Goal: Task Accomplishment & Management: Manage account settings

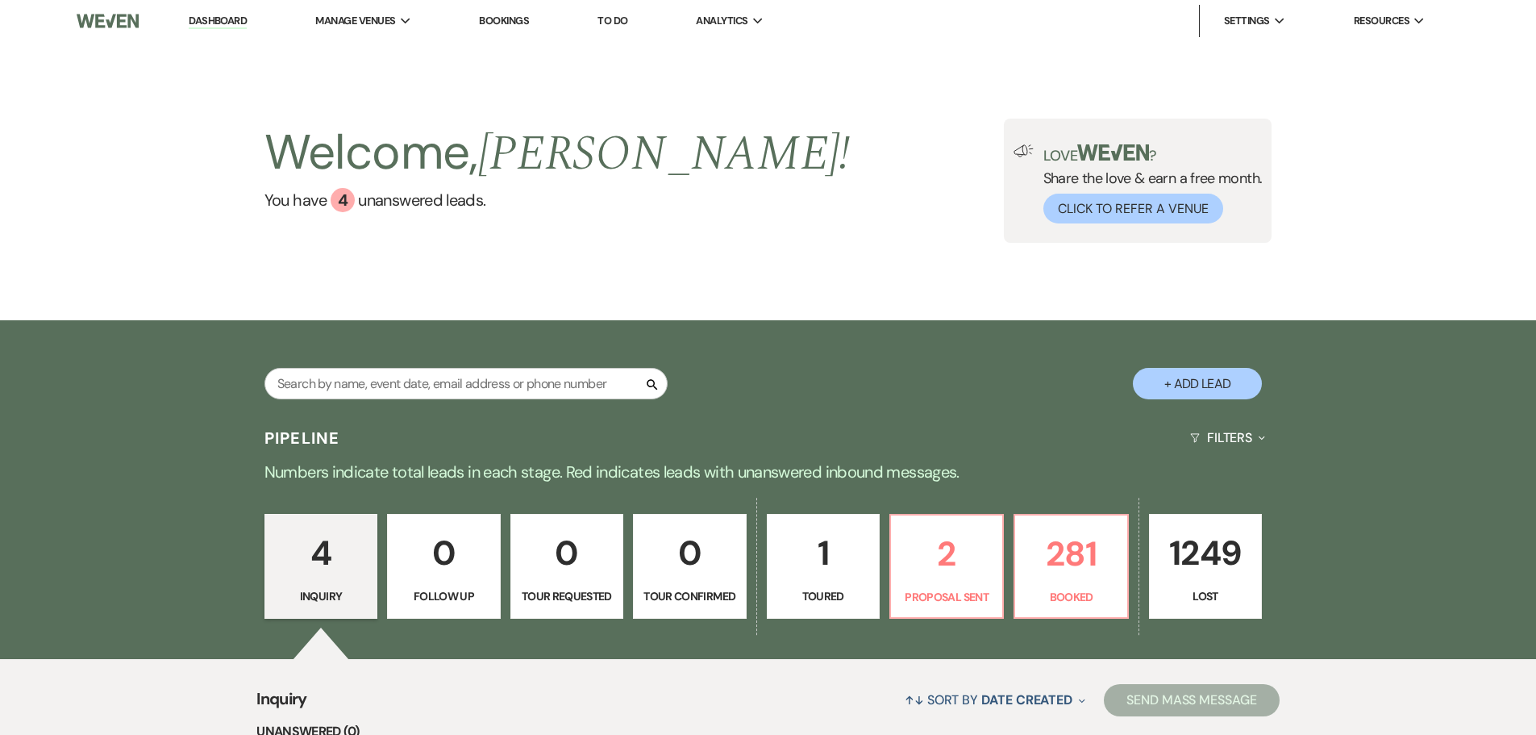
click at [504, 18] on link "Bookings" at bounding box center [504, 21] width 50 height 14
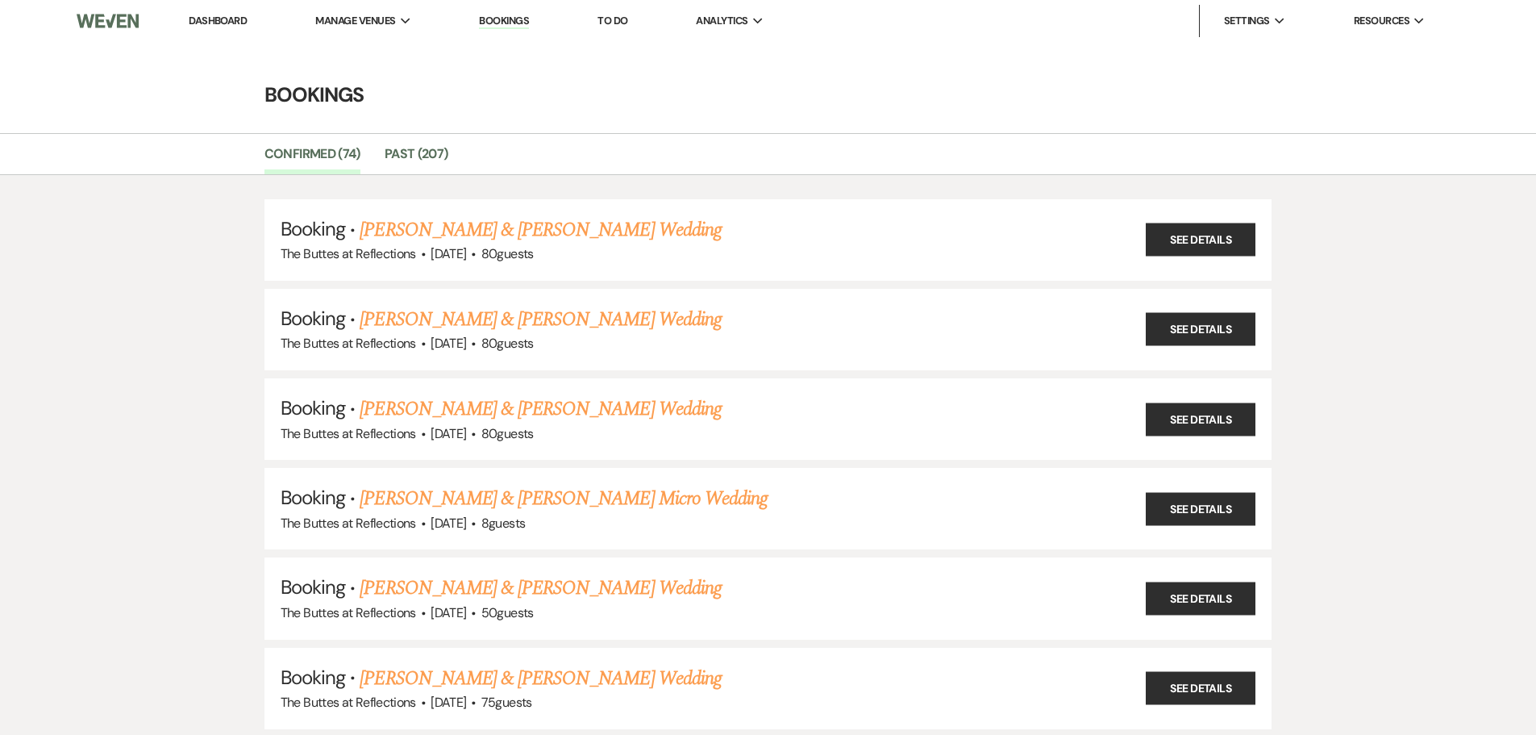
click at [230, 20] on link "Dashboard" at bounding box center [218, 21] width 58 height 14
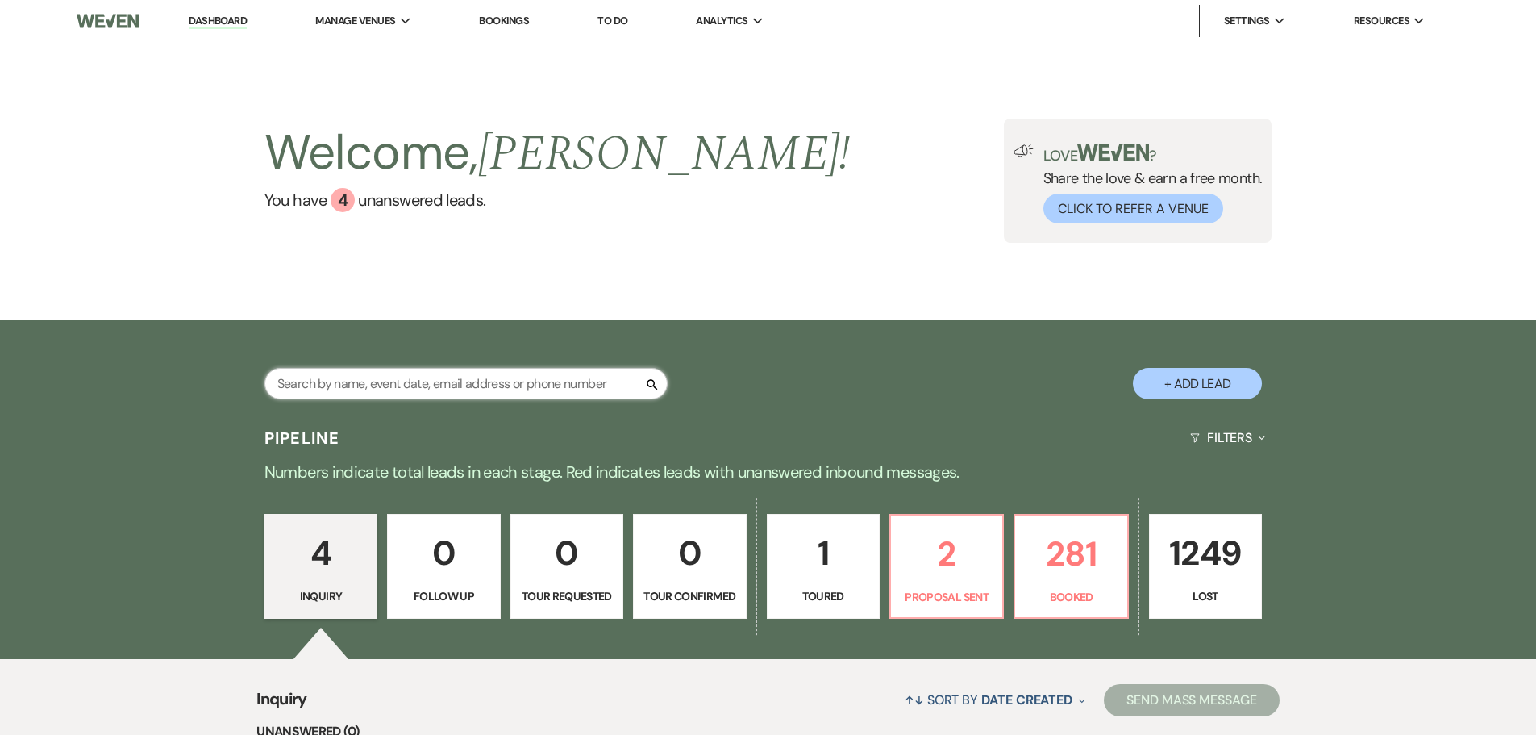
click at [493, 389] on input "text" at bounding box center [466, 383] width 403 height 31
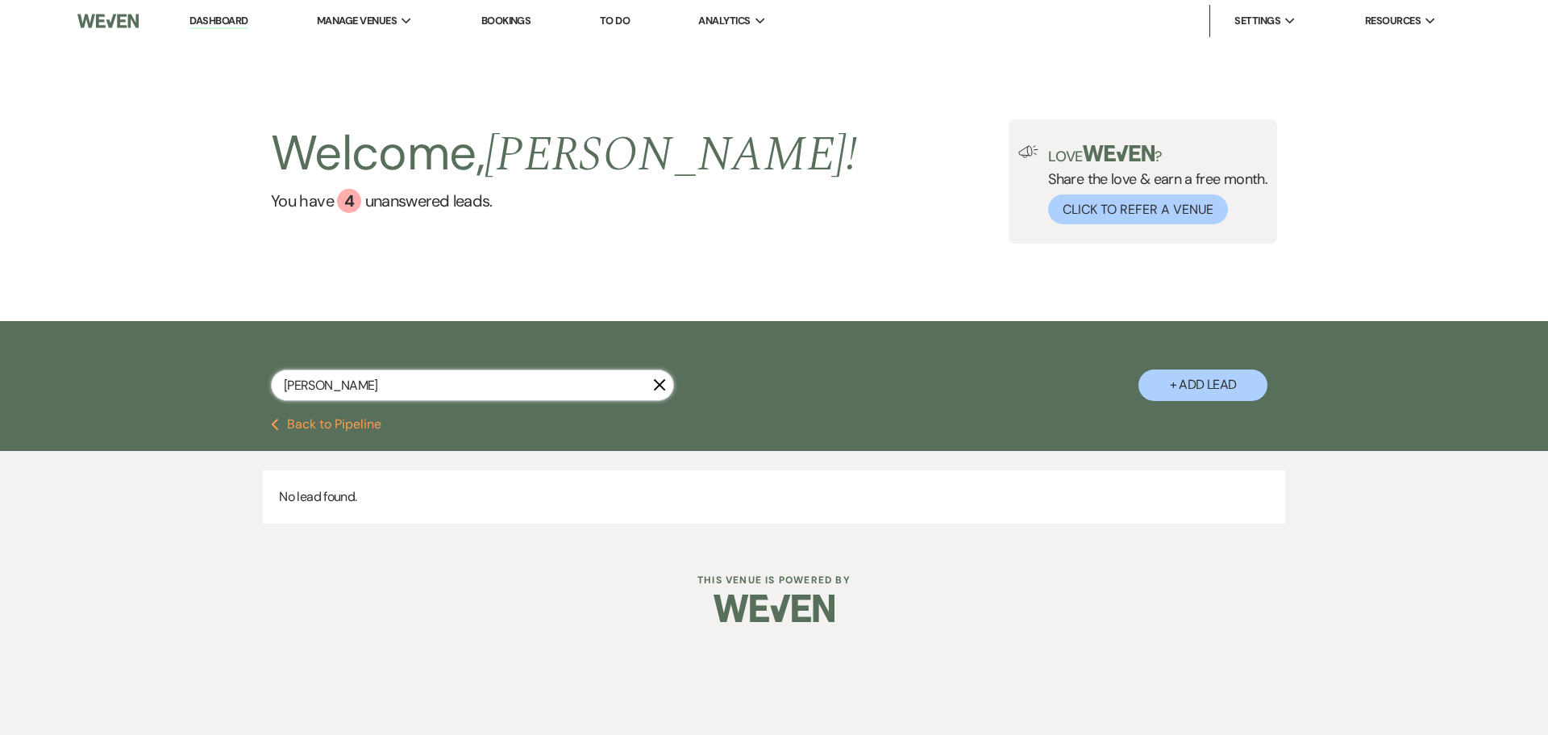
click at [311, 386] on input "[PERSON_NAME]" at bounding box center [472, 384] width 403 height 31
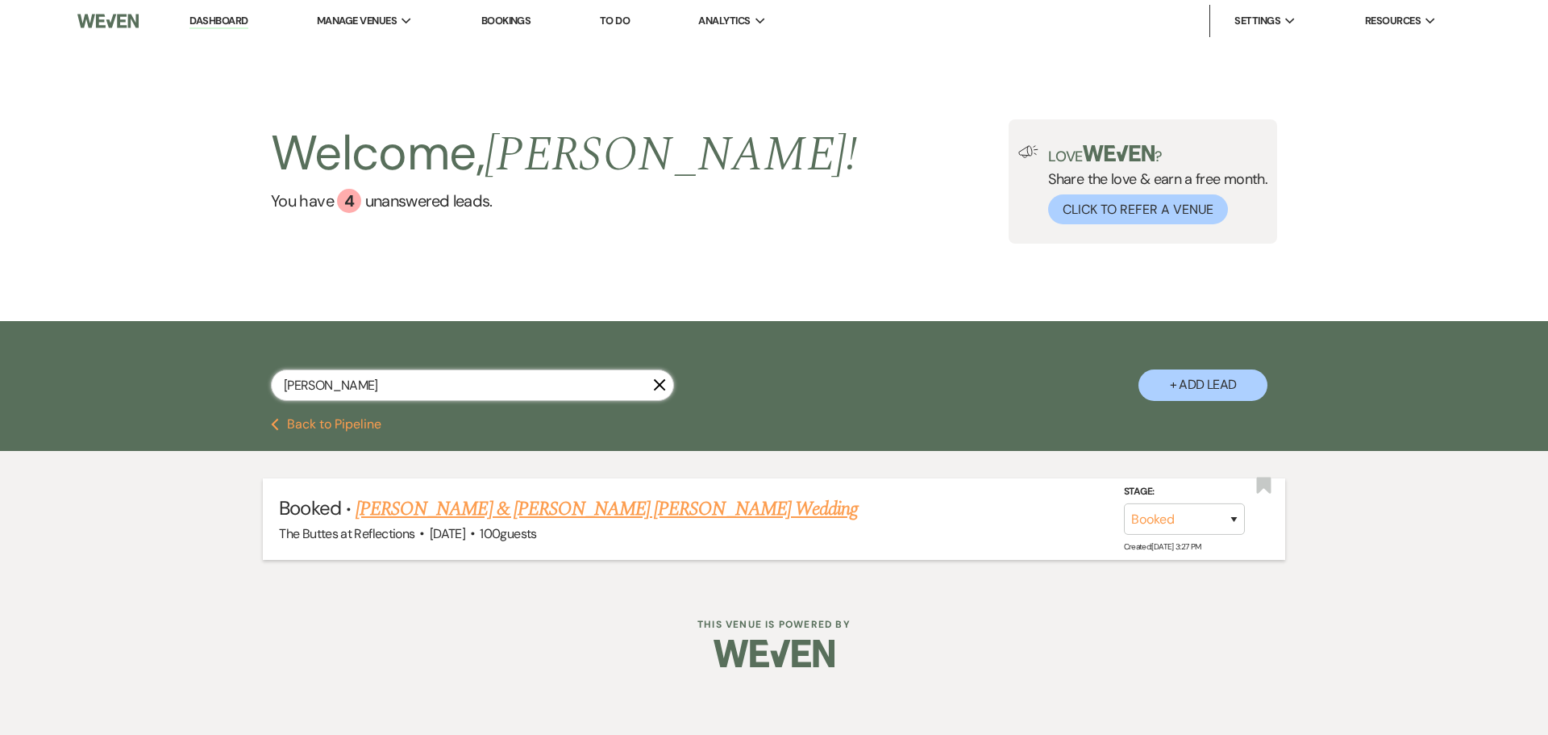
type input "[PERSON_NAME]"
click at [405, 504] on link "[PERSON_NAME] & [PERSON_NAME] [PERSON_NAME] Wedding" at bounding box center [607, 508] width 502 height 29
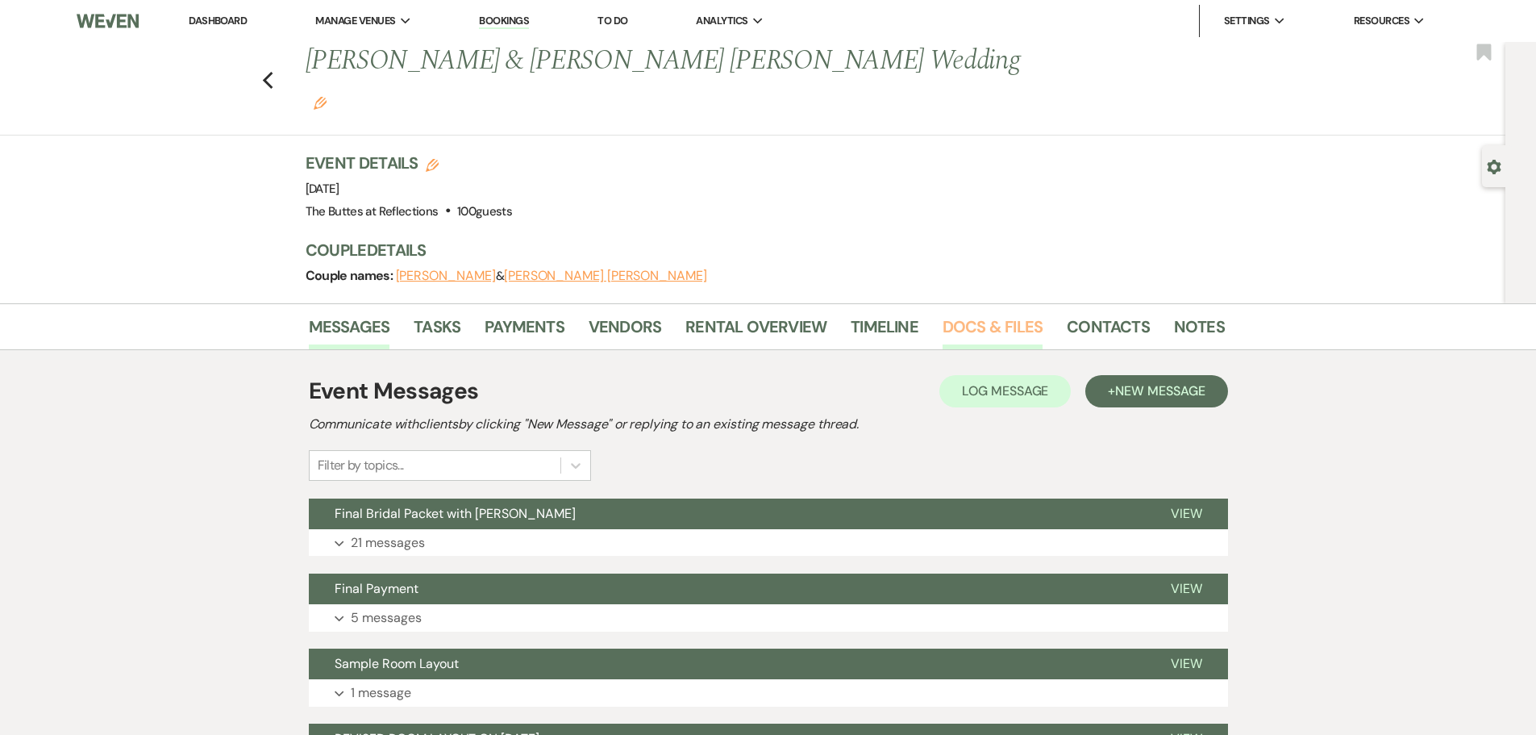
click at [986, 314] on link "Docs & Files" at bounding box center [993, 331] width 100 height 35
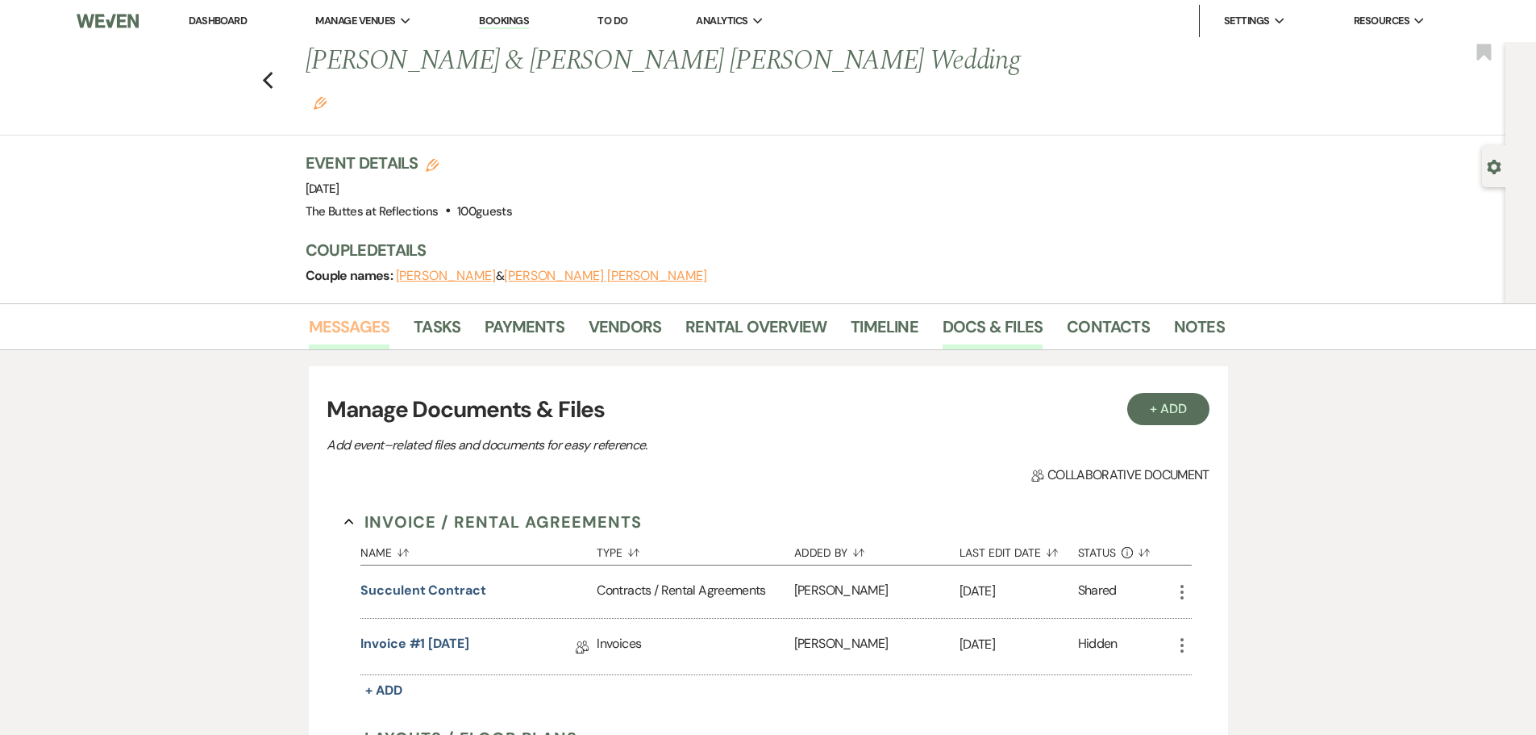
click at [348, 314] on link "Messages" at bounding box center [349, 331] width 81 height 35
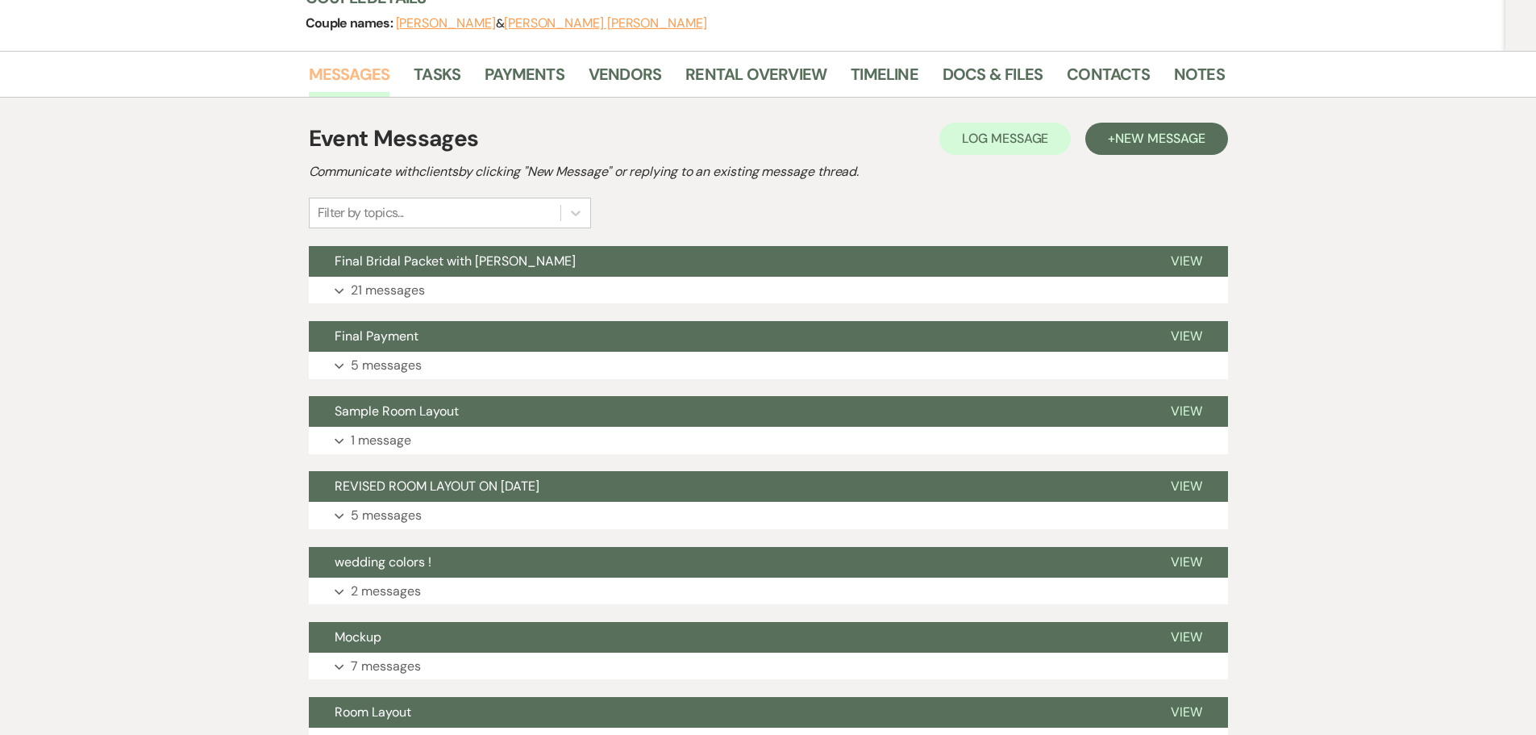
scroll to position [323, 0]
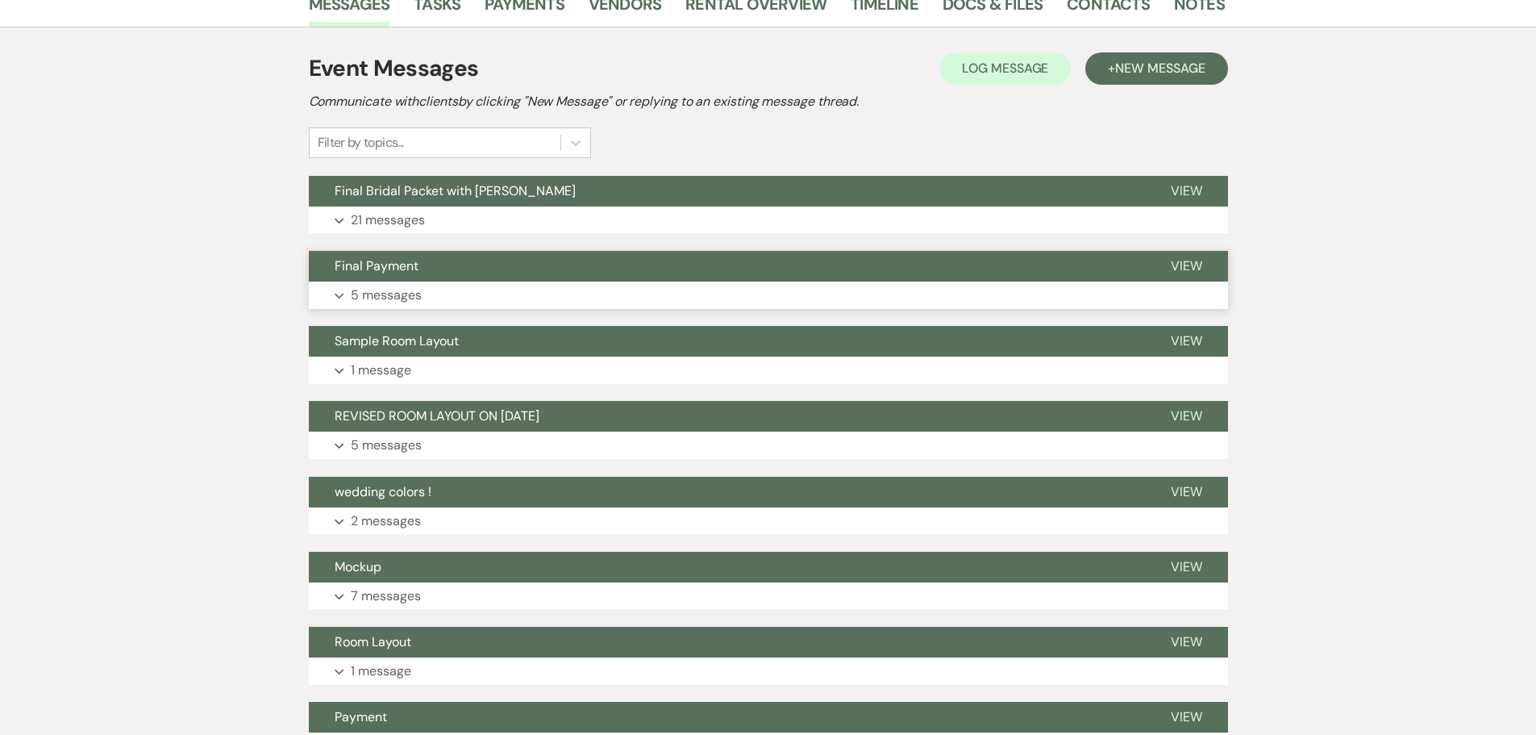
click at [399, 285] on p "5 messages" at bounding box center [386, 295] width 71 height 21
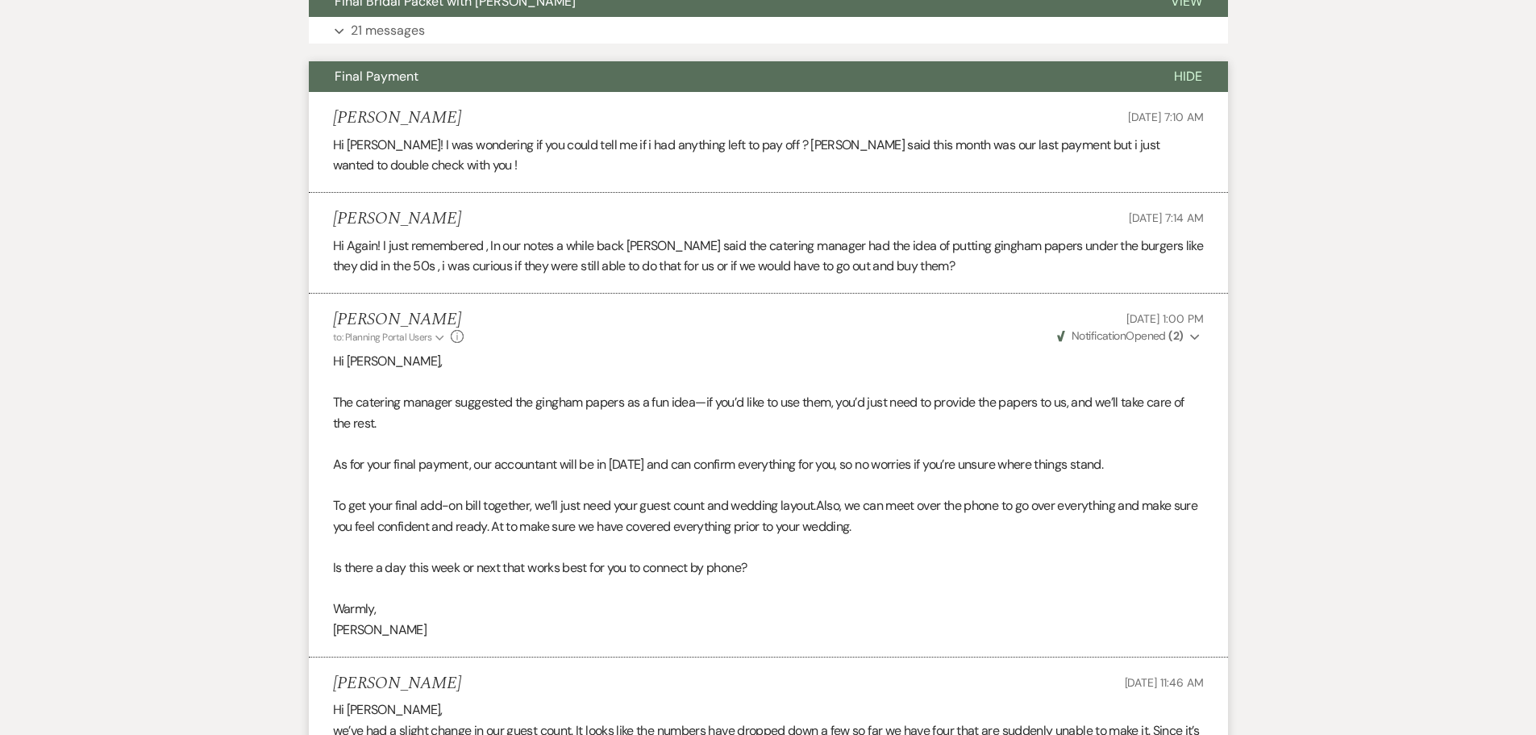
scroll to position [307, 0]
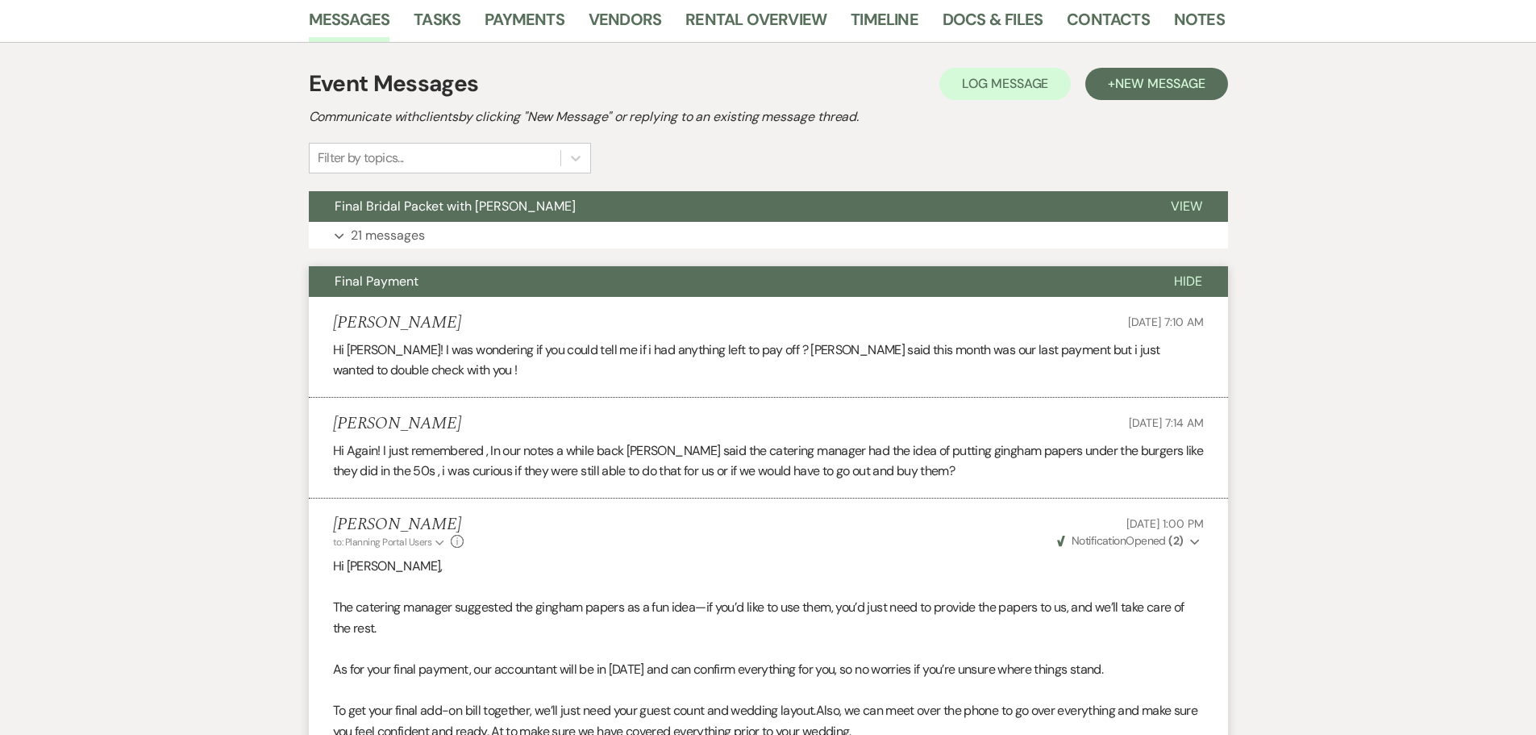
click at [1190, 273] on span "Hide" at bounding box center [1188, 281] width 28 height 17
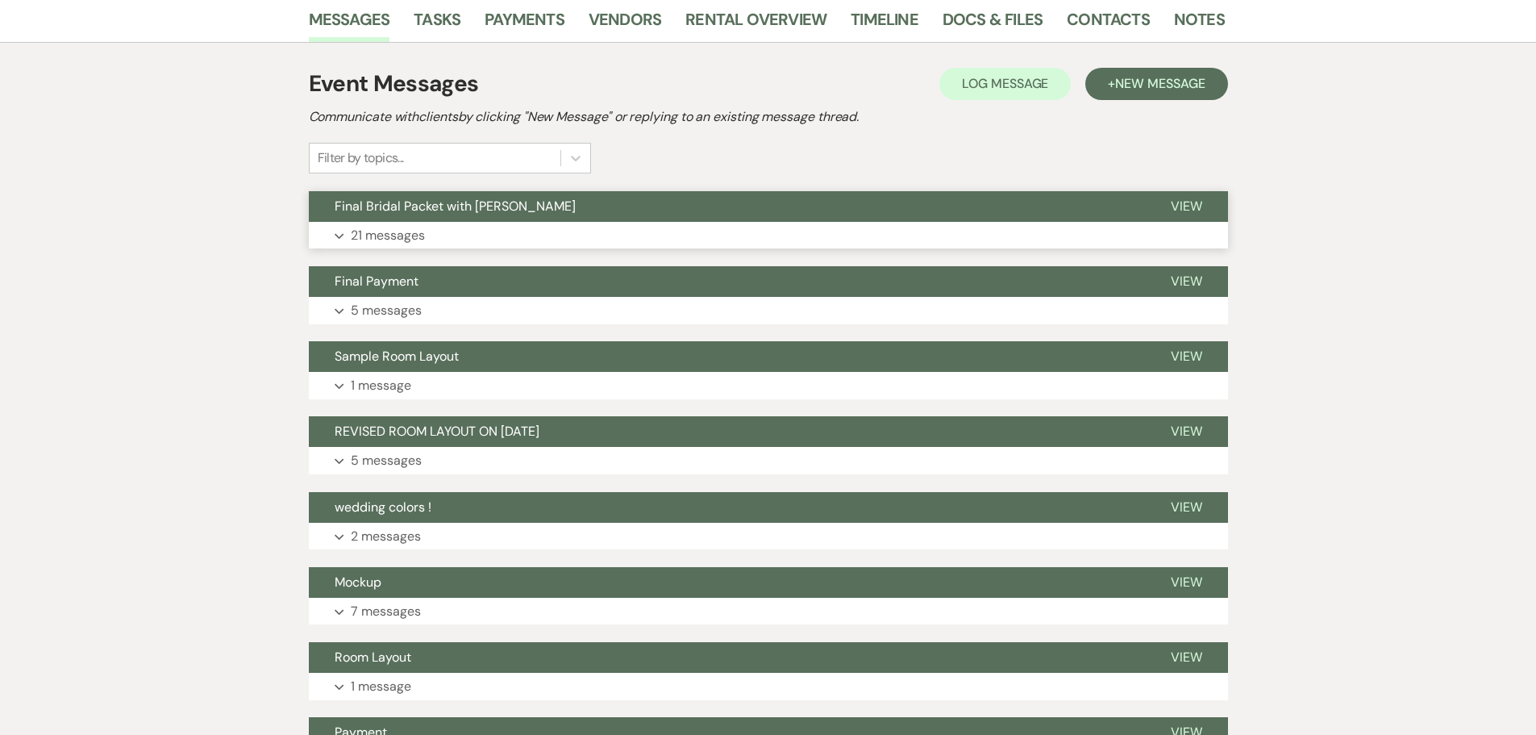
click at [375, 225] on p "21 messages" at bounding box center [388, 235] width 74 height 21
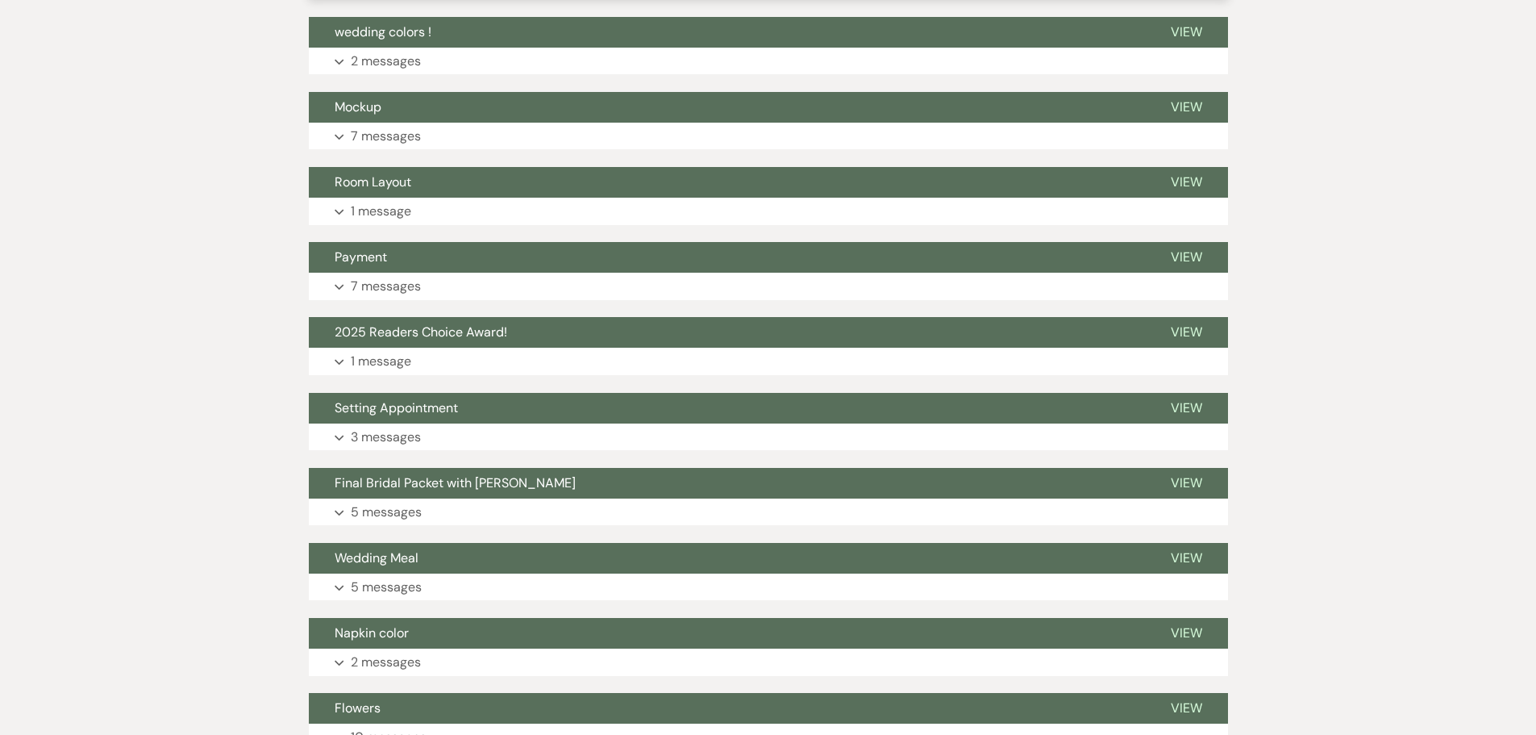
scroll to position [4501, 0]
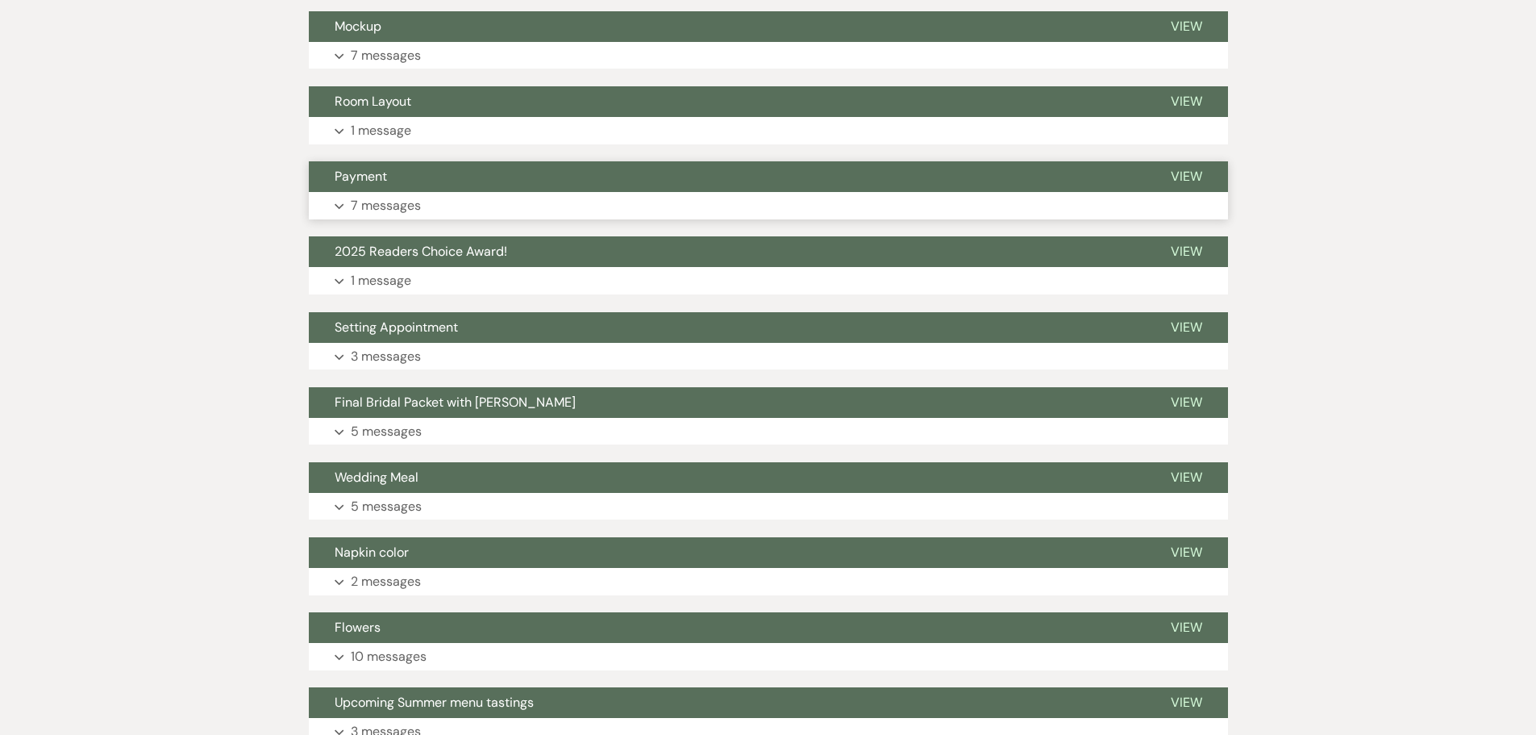
click at [361, 195] on p "7 messages" at bounding box center [386, 205] width 70 height 21
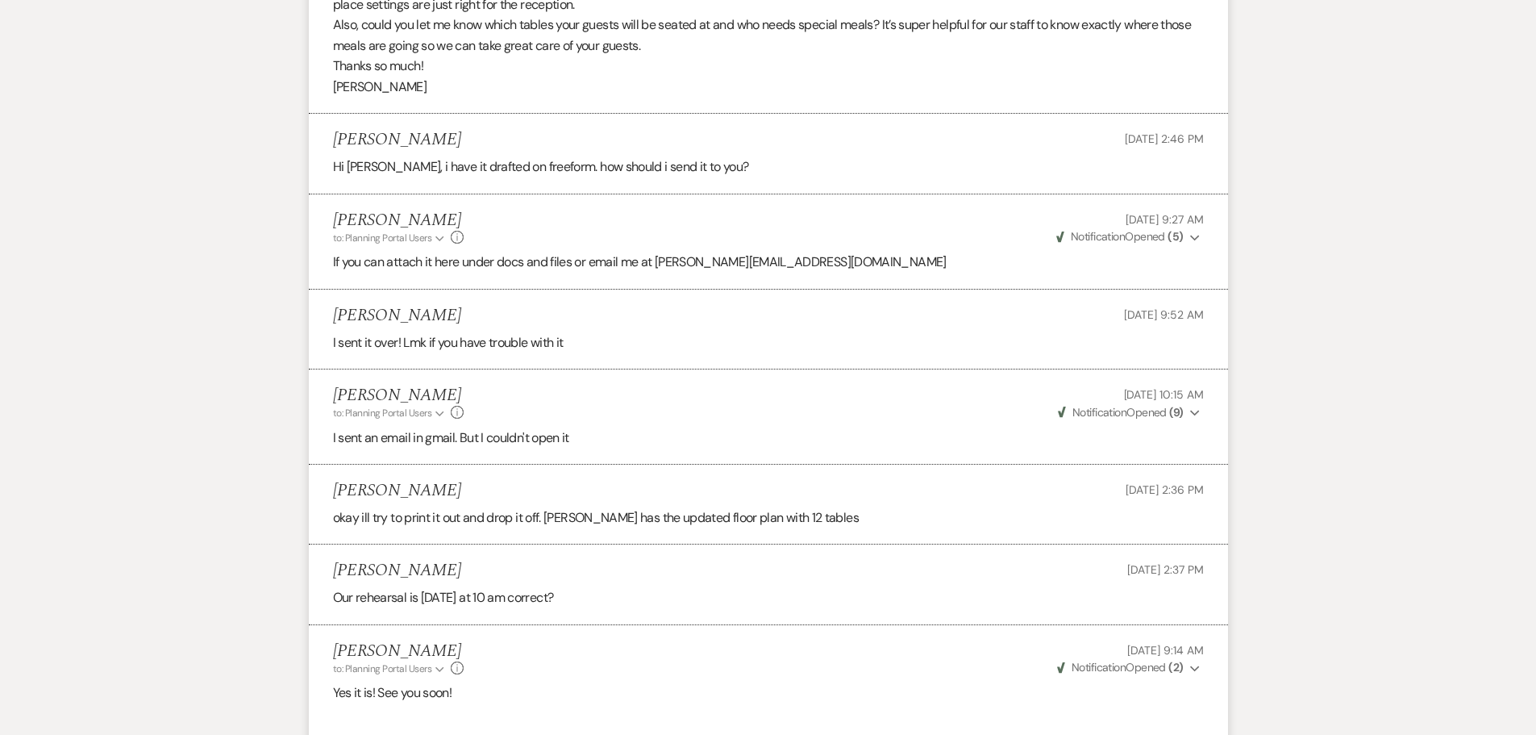
scroll to position [2972, 0]
